Goal: Book appointment/travel/reservation

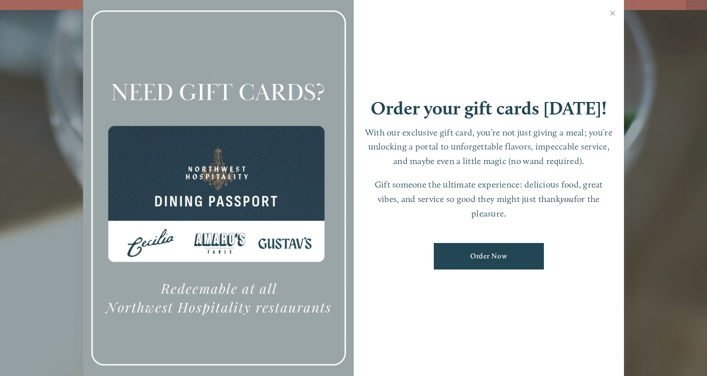
scroll to position [12, 0]
click at [607, 7] on link "Close" at bounding box center [613, 15] width 20 height 28
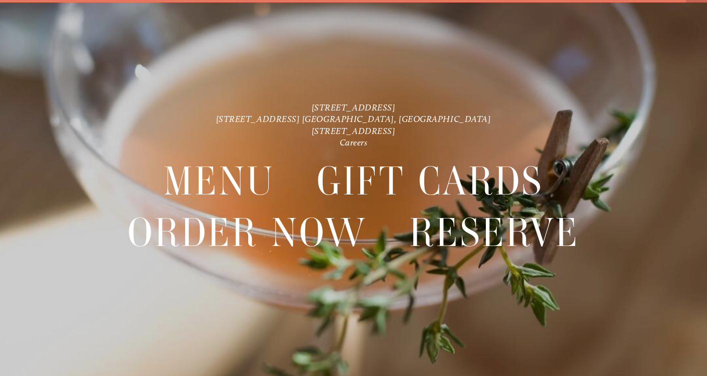
scroll to position [21, 0]
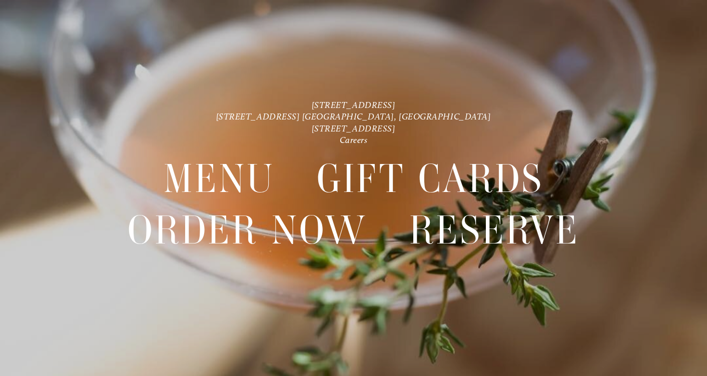
click at [205, 347] on div at bounding box center [353, 188] width 707 height 376
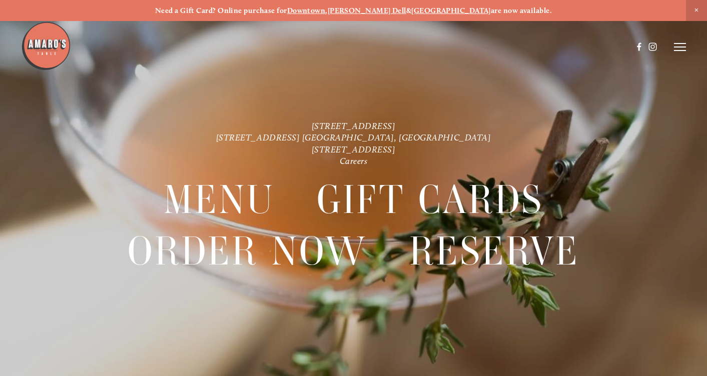
click at [676, 44] on line at bounding box center [680, 44] width 12 height 0
click at [502, 46] on span "Menu" at bounding box center [502, 47] width 19 height 9
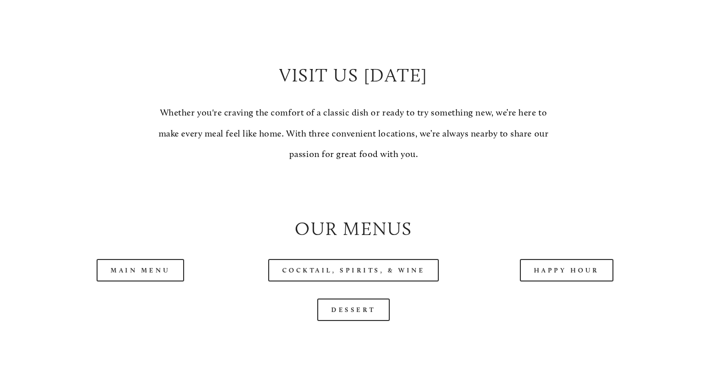
scroll to position [820, 0]
click at [169, 266] on link "Main Menu" at bounding box center [141, 270] width 88 height 23
click at [577, 268] on link "Happy Hour" at bounding box center [567, 270] width 94 height 23
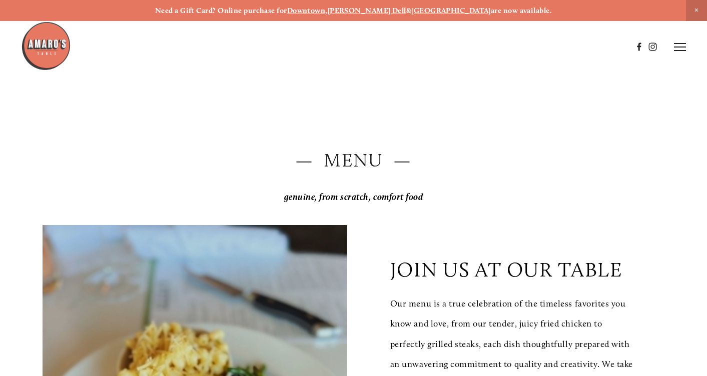
scroll to position [1, 0]
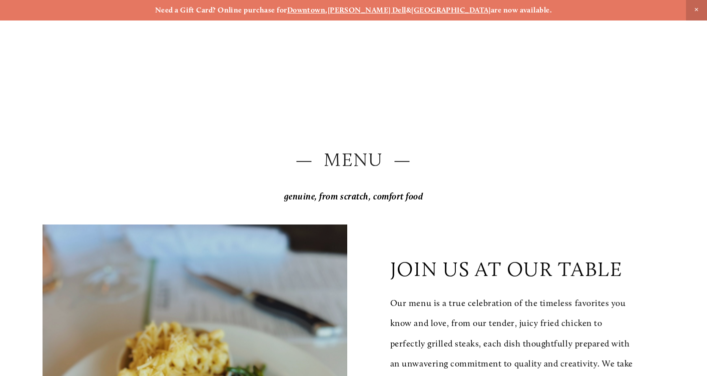
click at [694, 8] on span "Close Announcement" at bounding box center [696, 9] width 21 height 21
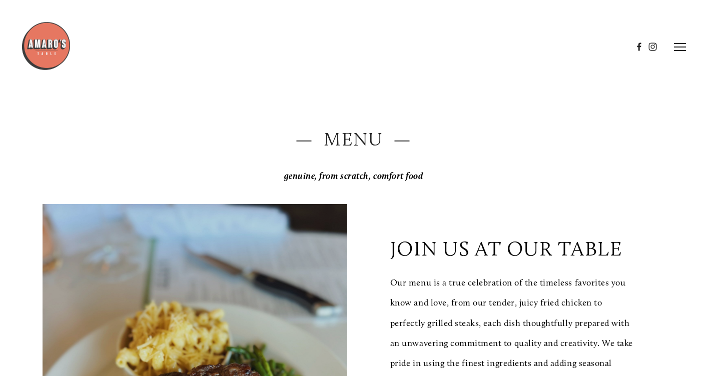
click at [677, 46] on icon at bounding box center [680, 47] width 12 height 9
click at [616, 44] on span "Reserve" at bounding box center [618, 47] width 23 height 9
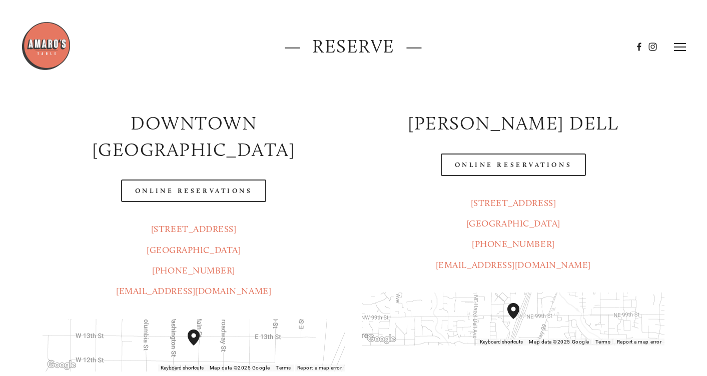
scroll to position [90, 0]
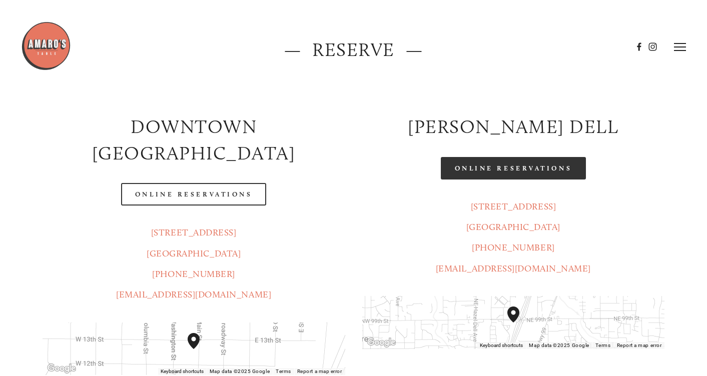
click at [534, 173] on link "Online Reservations" at bounding box center [513, 168] width 145 height 23
